Goal: Task Accomplishment & Management: Use online tool/utility

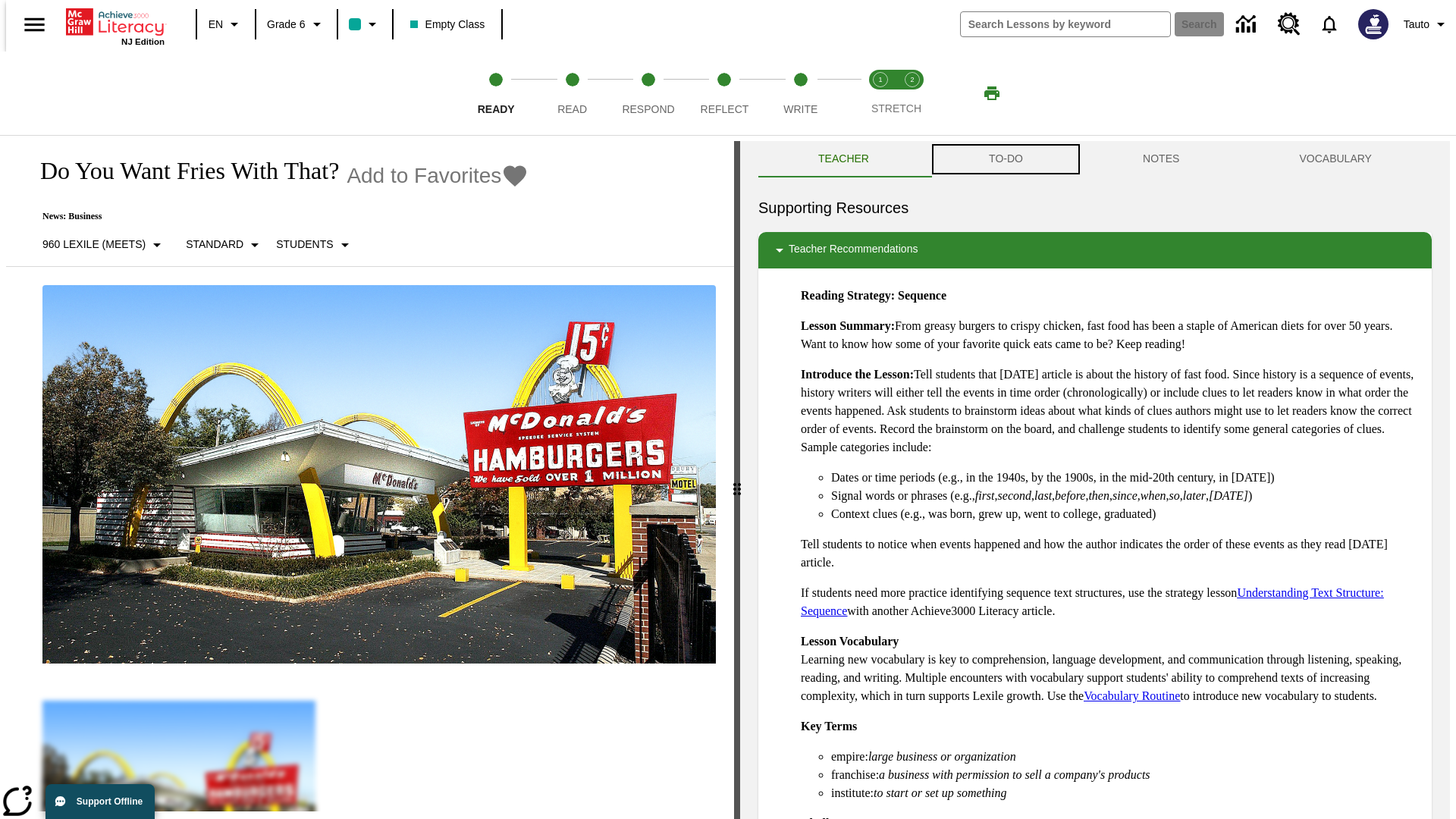
click at [1005, 159] on button "TO-DO" at bounding box center [1005, 159] width 154 height 36
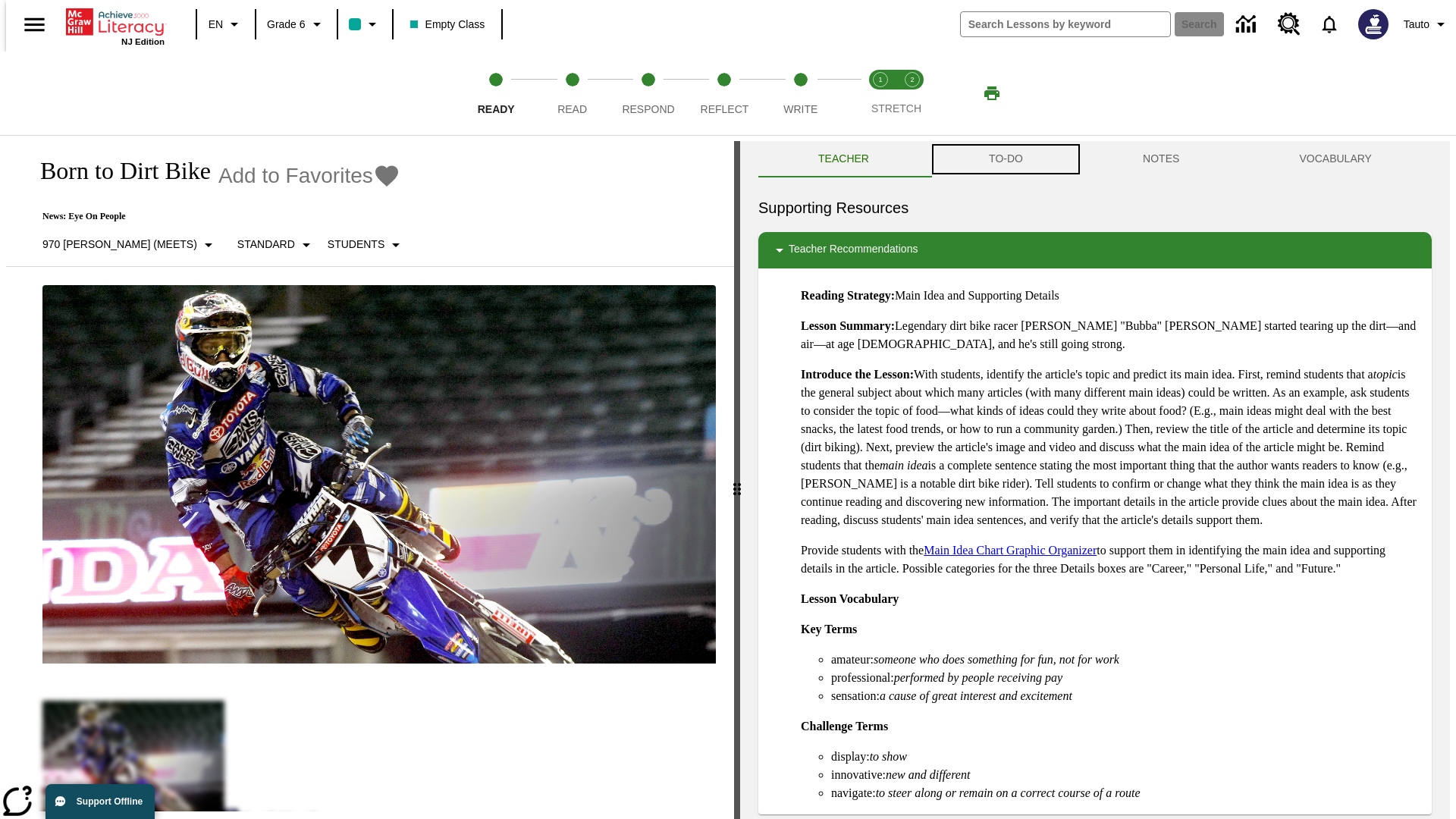
click at [1005, 159] on button "TO-DO" at bounding box center [1005, 159] width 154 height 36
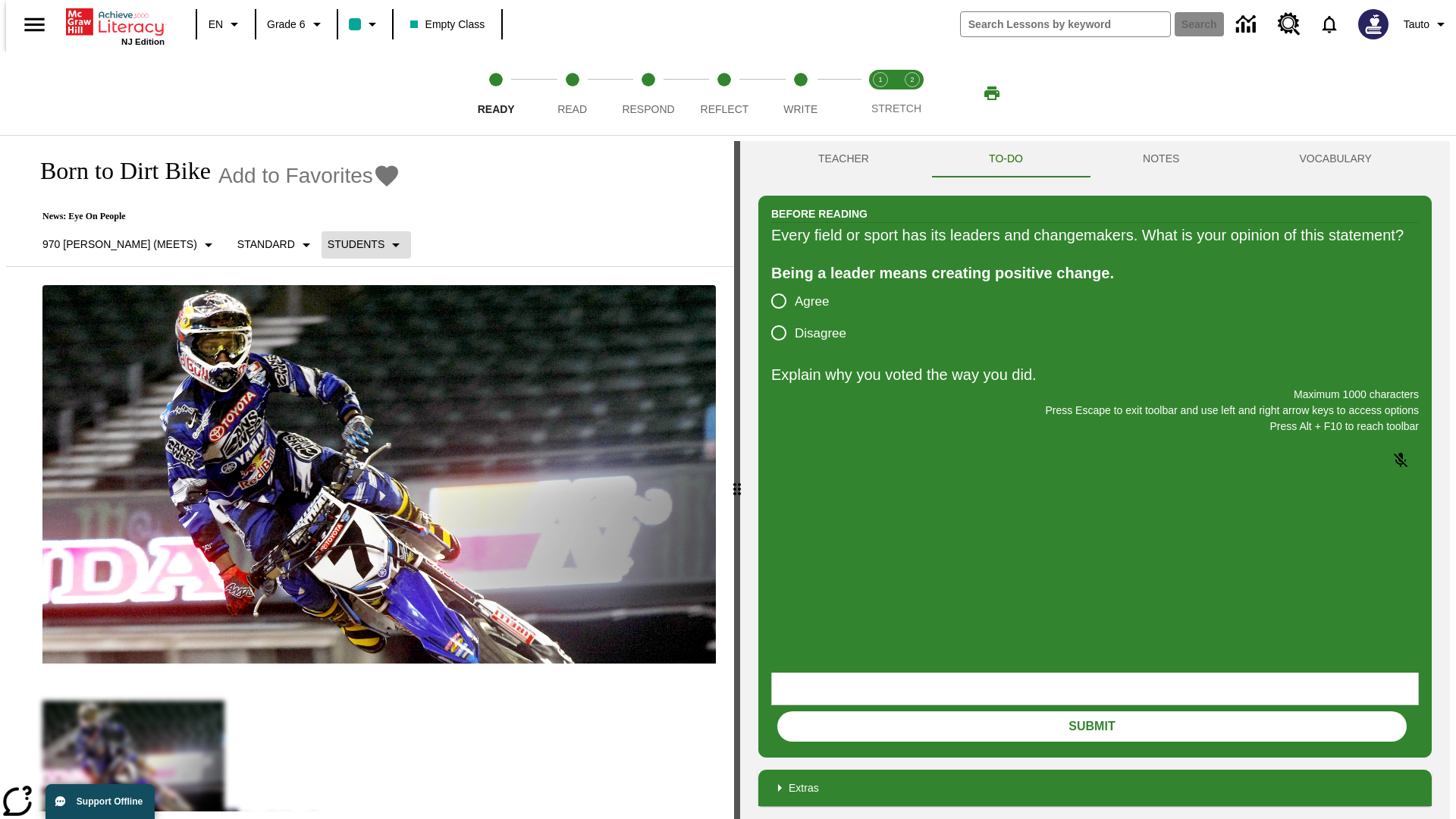
click at [328, 244] on p "Students" at bounding box center [356, 245] width 57 height 16
